Goal: Task Accomplishment & Management: Manage account settings

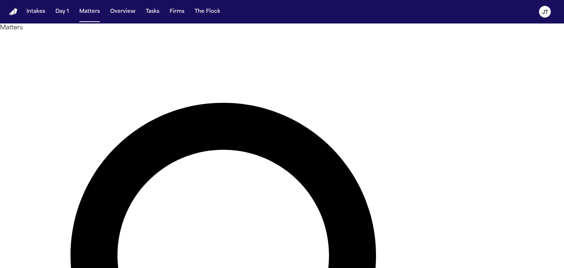
type input "********"
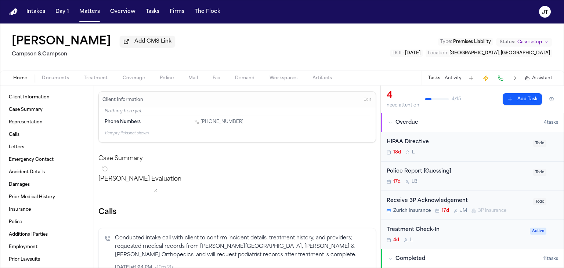
click at [53, 78] on span "Documents" at bounding box center [55, 78] width 27 height 6
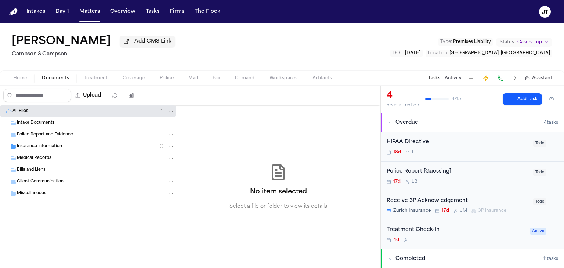
click at [22, 78] on span "Home" at bounding box center [20, 78] width 14 height 6
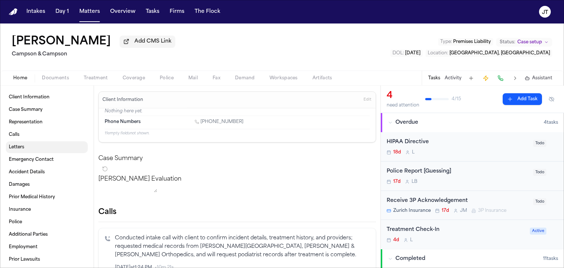
click at [18, 147] on span "Letters" at bounding box center [16, 147] width 15 height 6
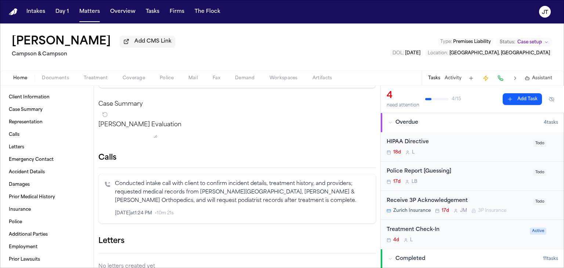
scroll to position [128, 0]
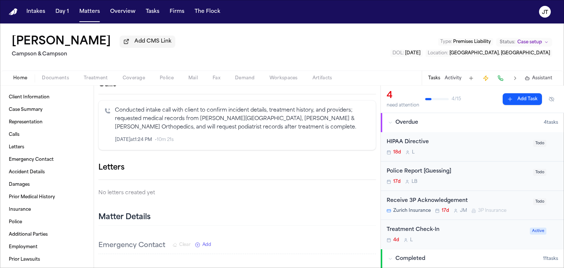
click at [378, 175] on icon "button" at bounding box center [380, 172] width 5 height 5
click at [335, 268] on div at bounding box center [282, 268] width 564 height 0
click at [50, 76] on span "Documents" at bounding box center [55, 78] width 27 height 6
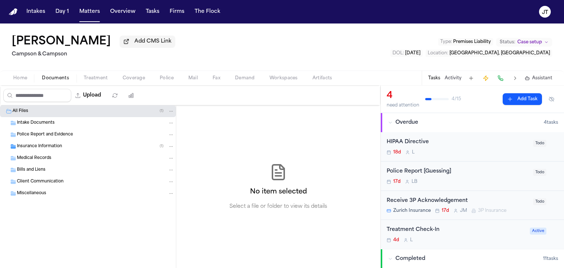
click at [30, 179] on span "Client Communication" at bounding box center [40, 182] width 47 height 6
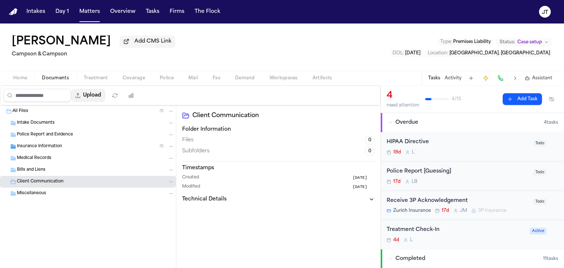
click at [94, 96] on button "Upload" at bounding box center [88, 95] width 34 height 13
select select "**********"
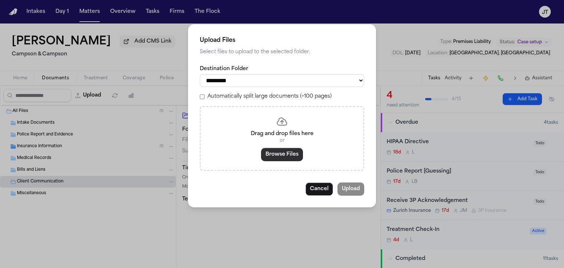
click at [283, 152] on button "Browse Files" at bounding box center [282, 154] width 42 height 13
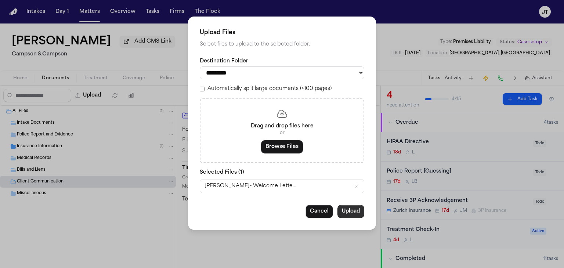
click at [350, 209] on button "Upload" at bounding box center [350, 211] width 27 height 13
